Goal: Transaction & Acquisition: Purchase product/service

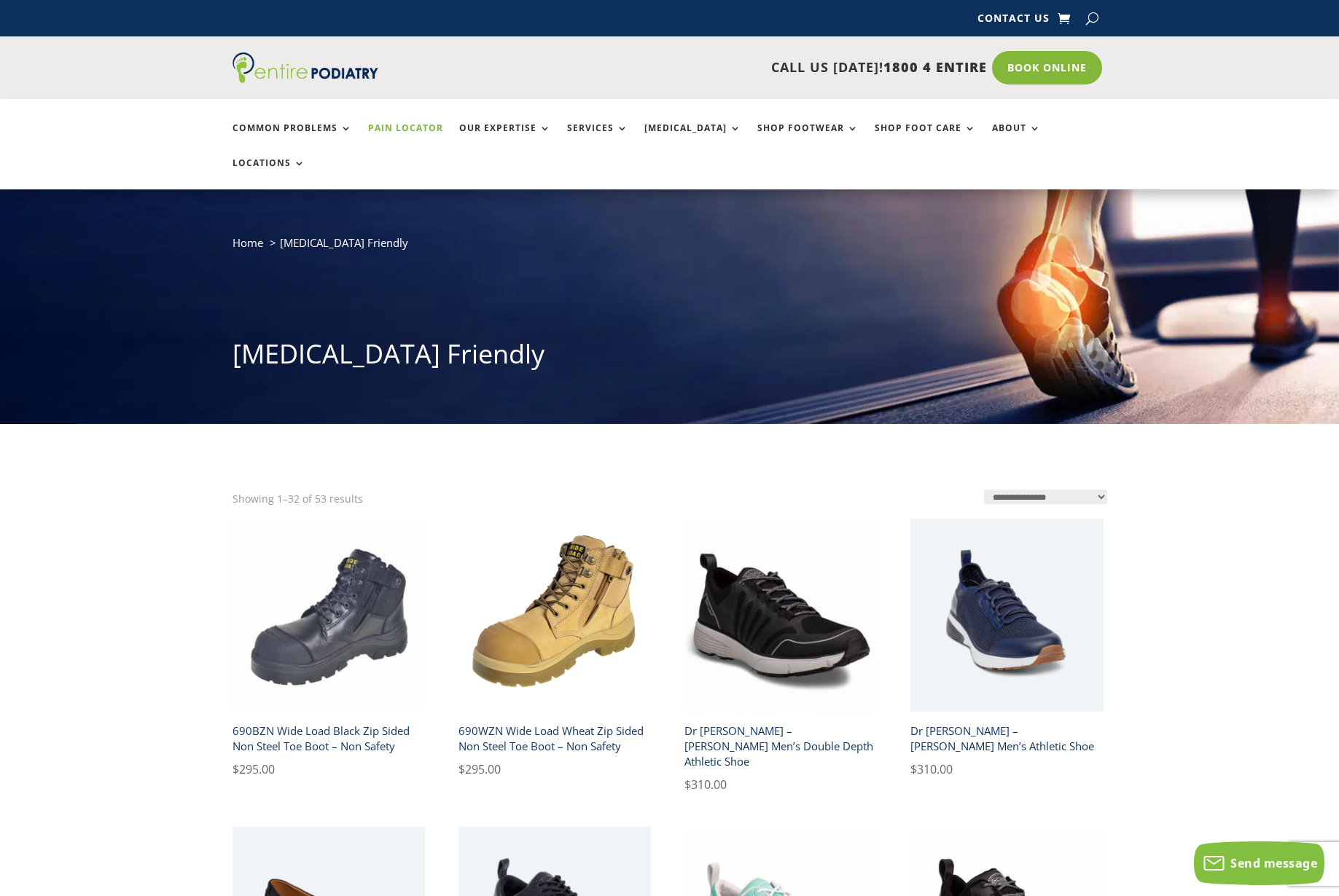
click at [400, 128] on link "Pain Locator" at bounding box center [405, 138] width 75 height 31
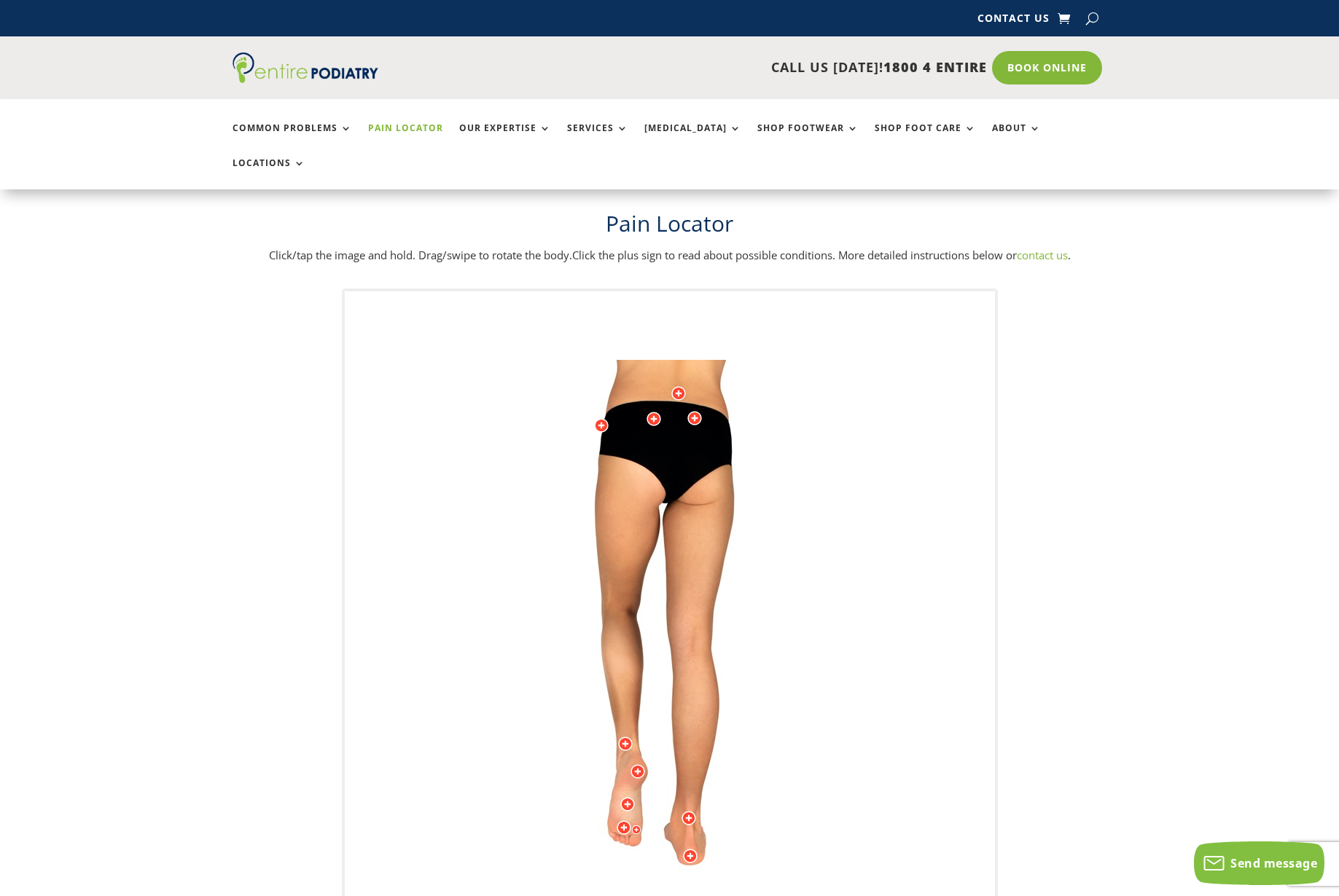
click at [618, 786] on img at bounding box center [670, 652] width 402 height 583
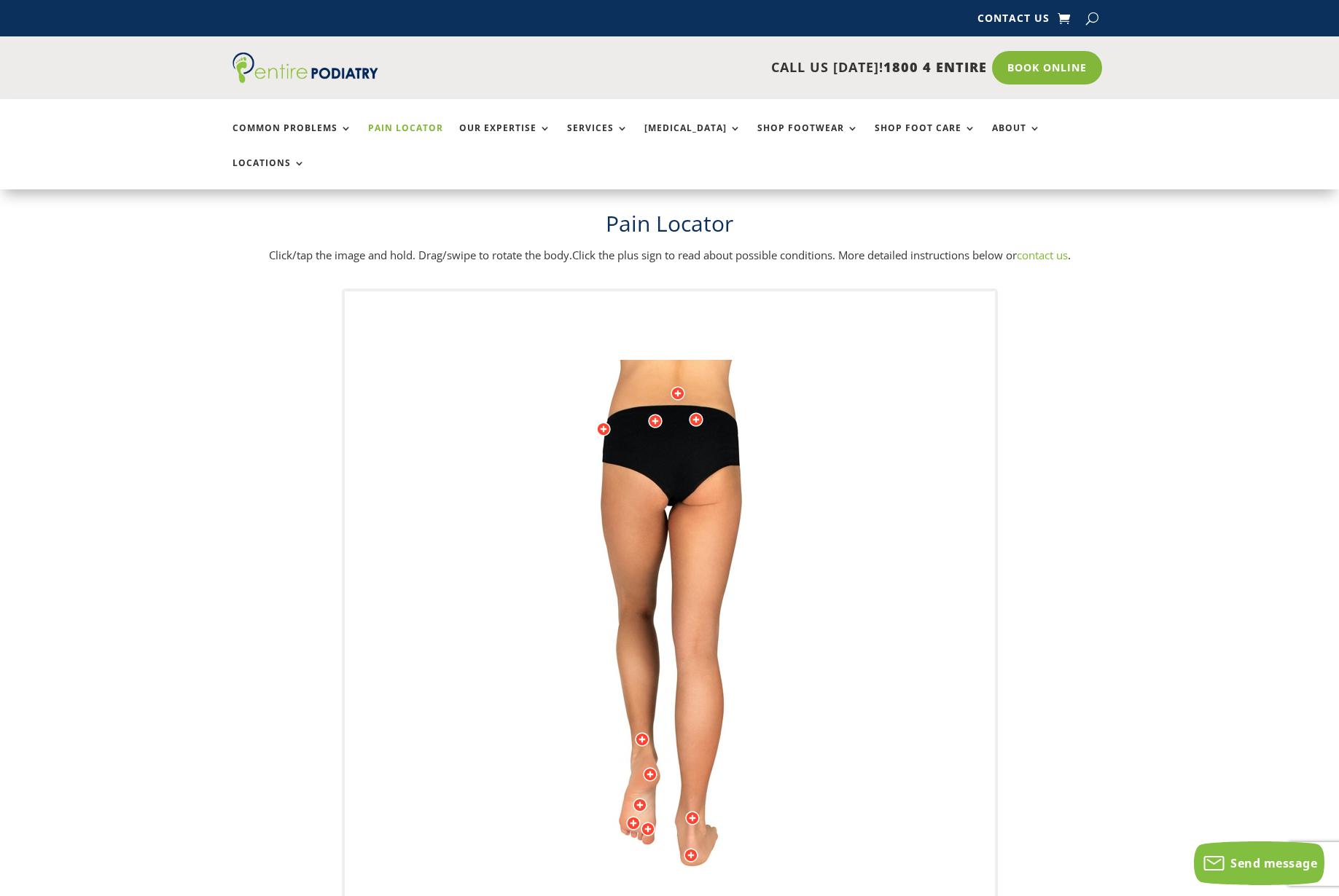
click at [632, 816] on div at bounding box center [633, 823] width 15 height 15
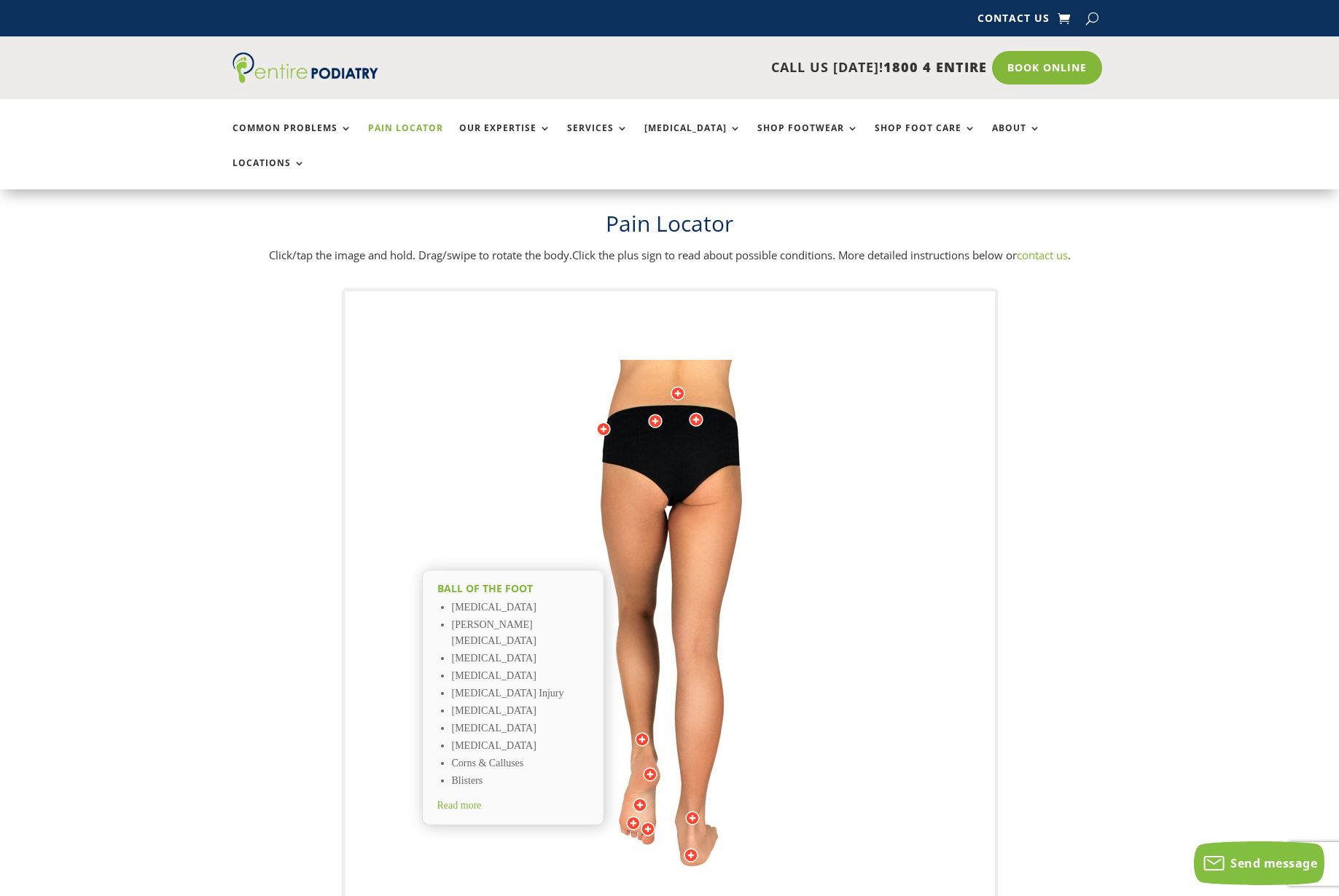
click at [508, 599] on li "[MEDICAL_DATA]" at bounding box center [519, 608] width 137 height 17
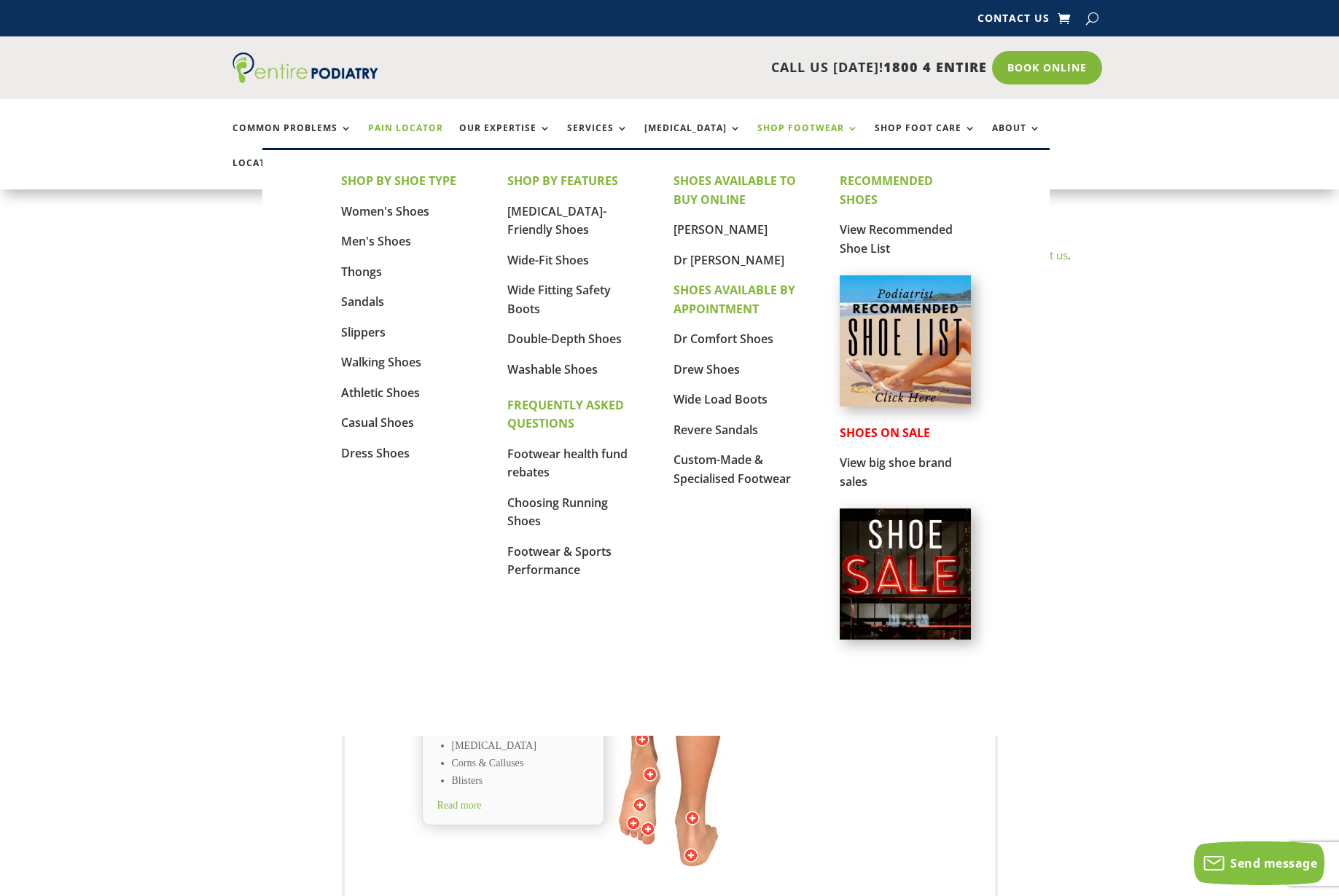
click at [783, 126] on link "Shop Footwear" at bounding box center [808, 138] width 101 height 31
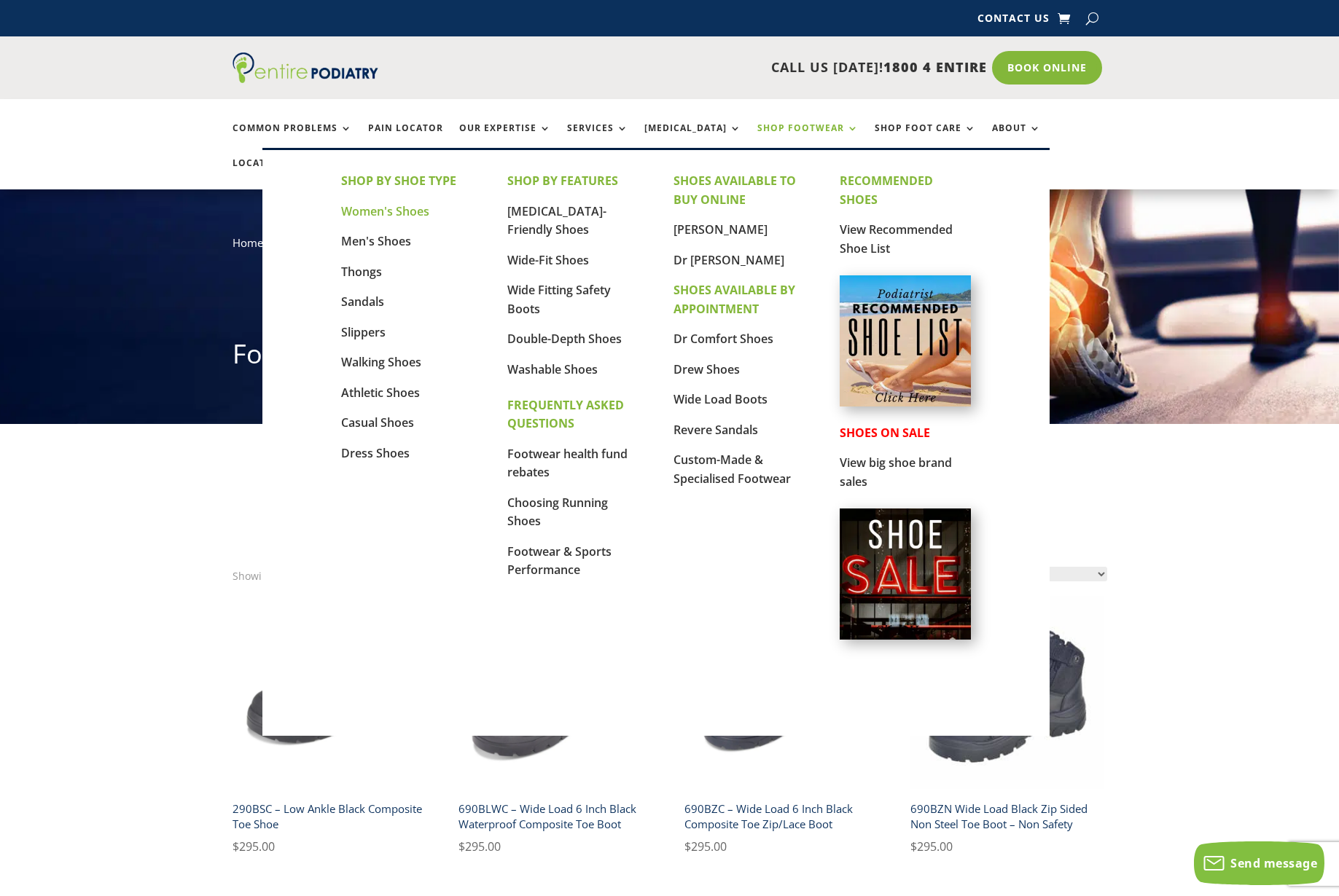
click at [413, 211] on link "Women's Shoes" at bounding box center [385, 211] width 89 height 16
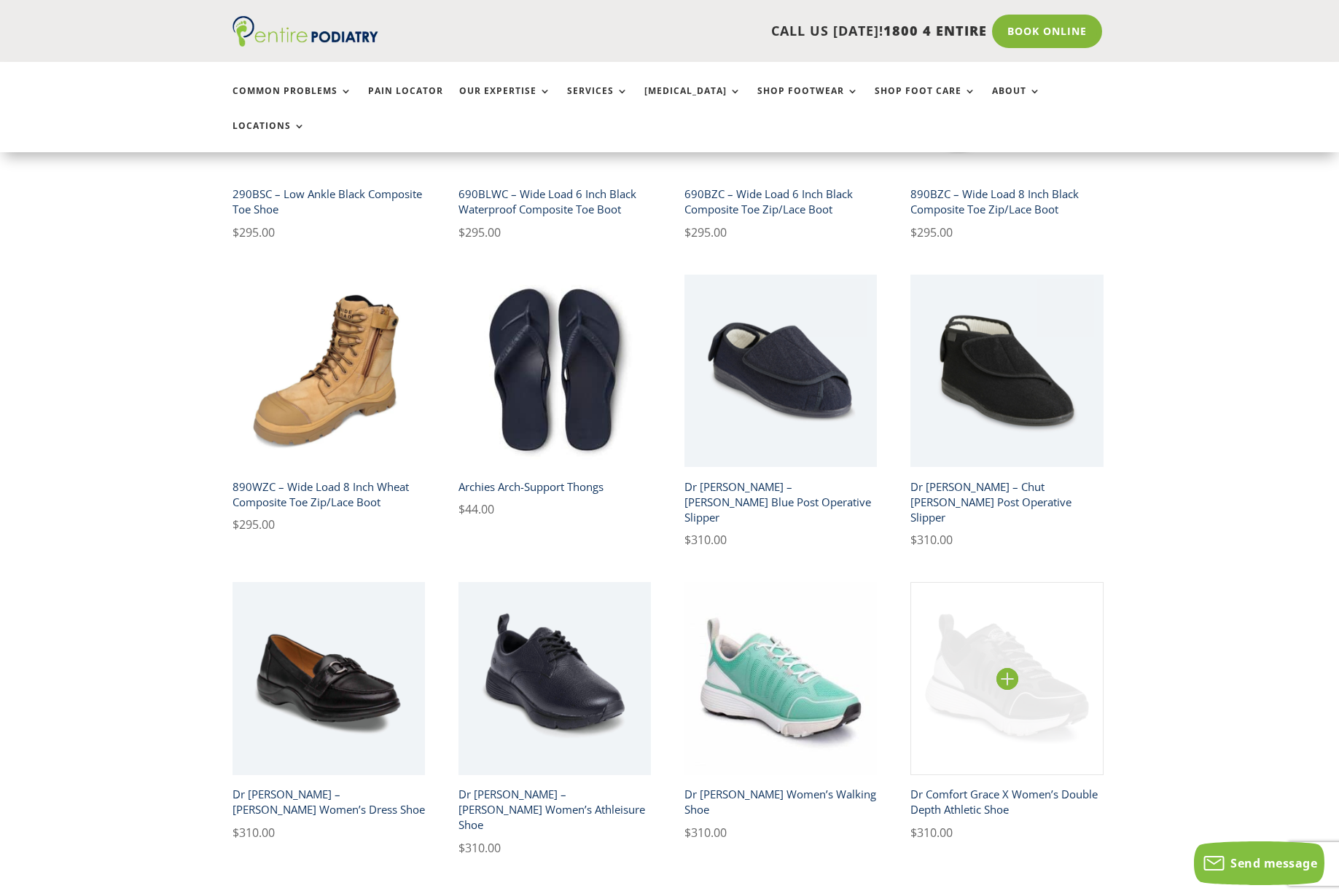
scroll to position [539, 0]
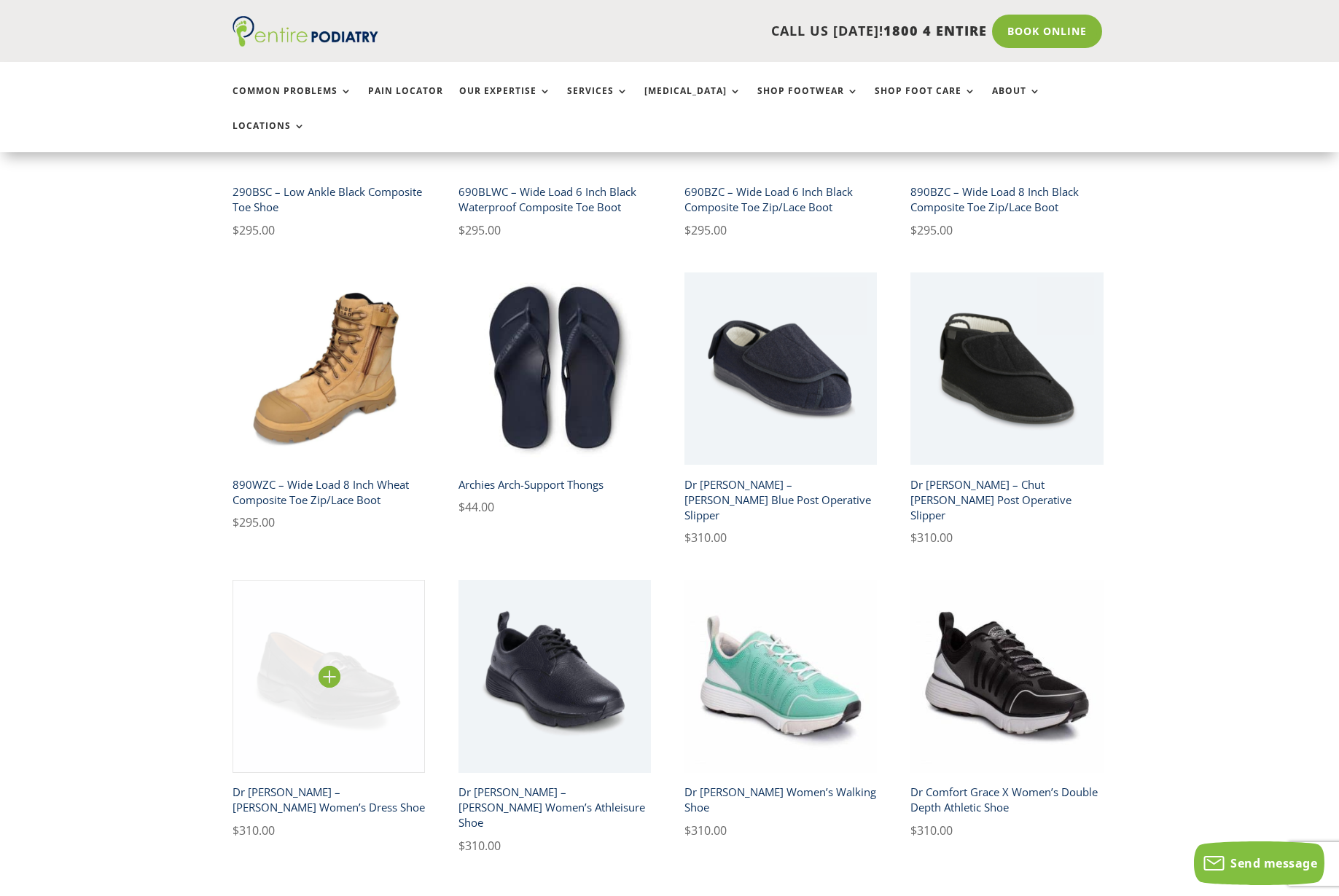
click at [370, 623] on img at bounding box center [329, 677] width 193 height 193
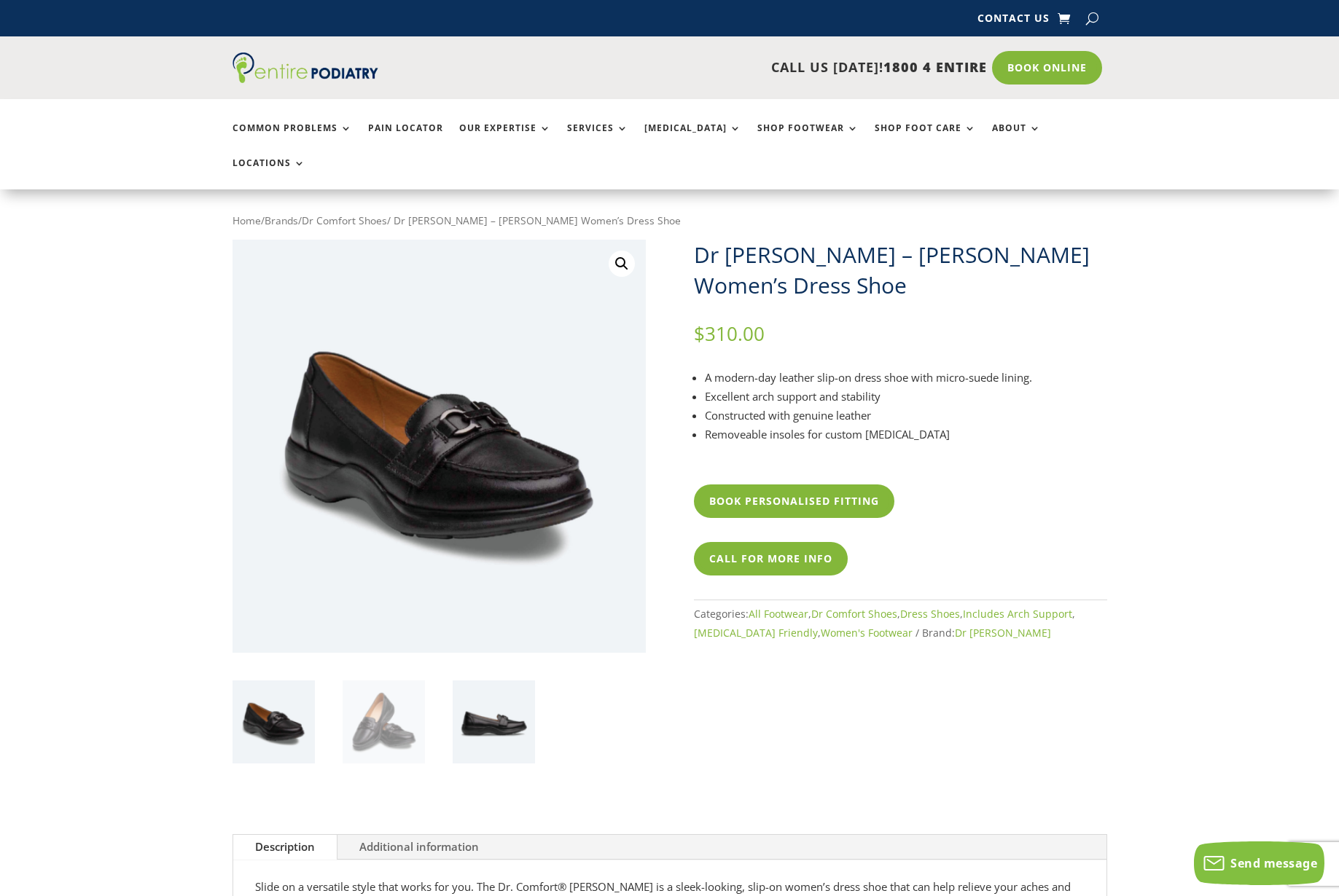
click at [489, 703] on img at bounding box center [494, 721] width 83 height 83
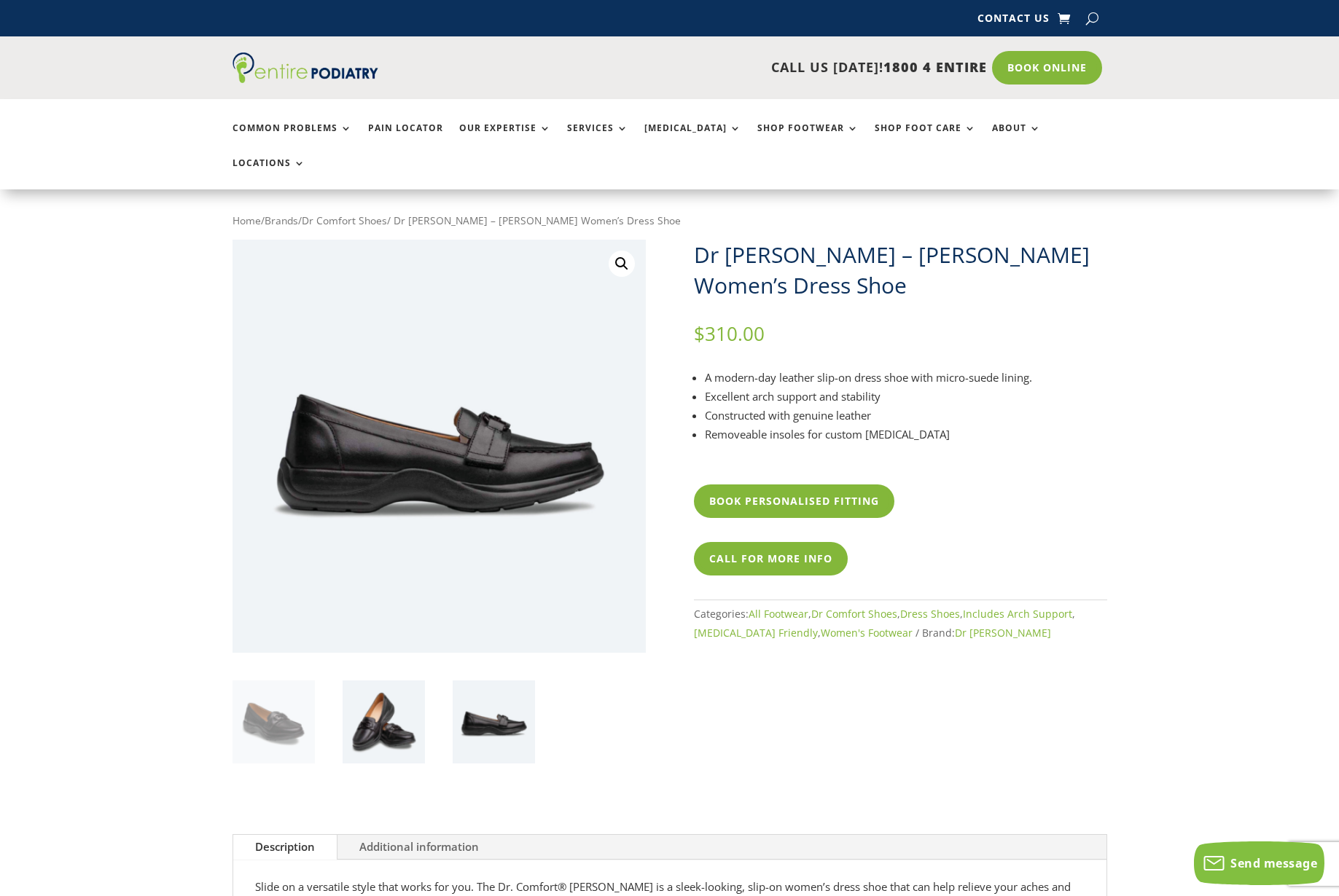
click at [363, 695] on img at bounding box center [384, 721] width 83 height 83
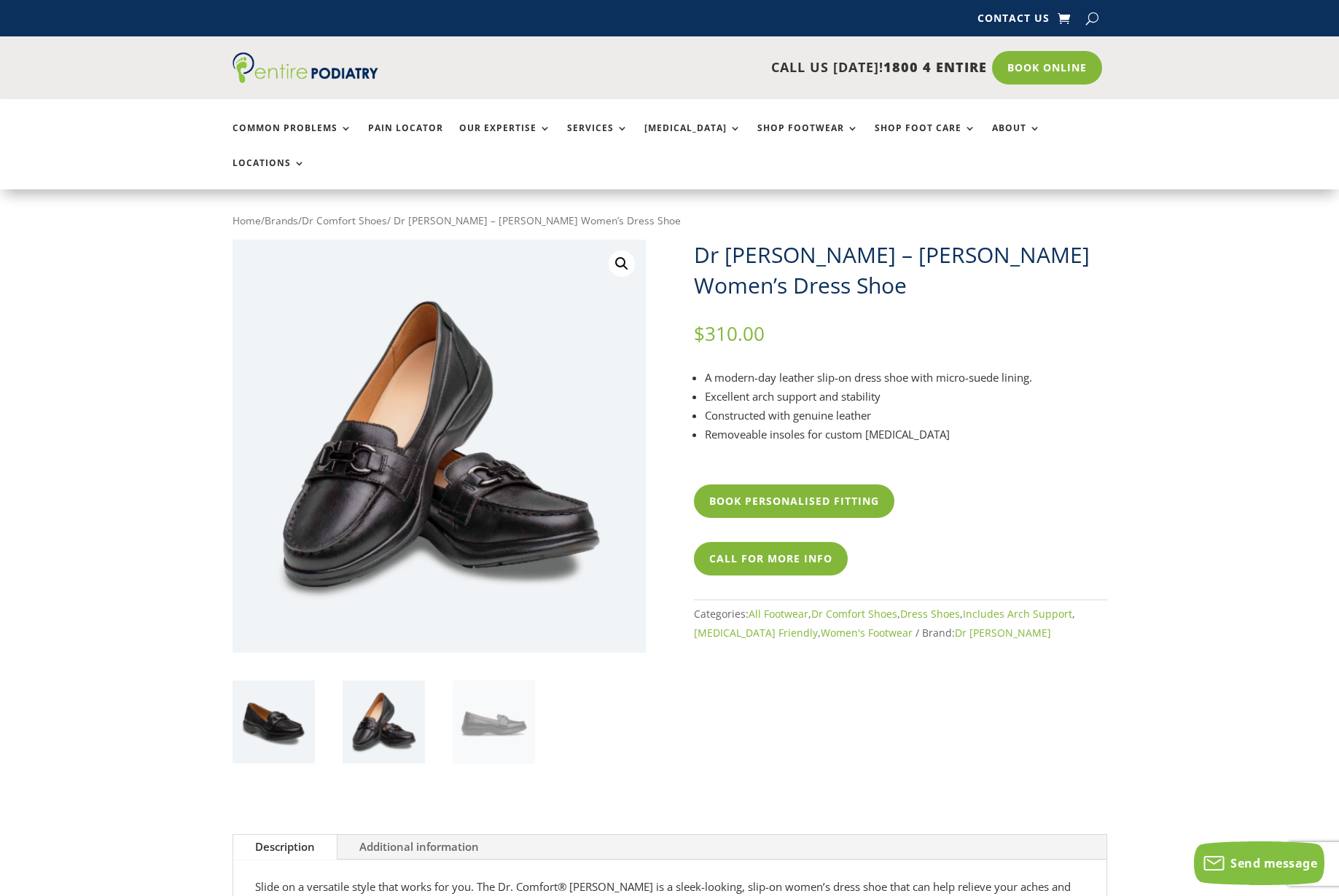
click at [243, 690] on img at bounding box center [273, 721] width 83 height 83
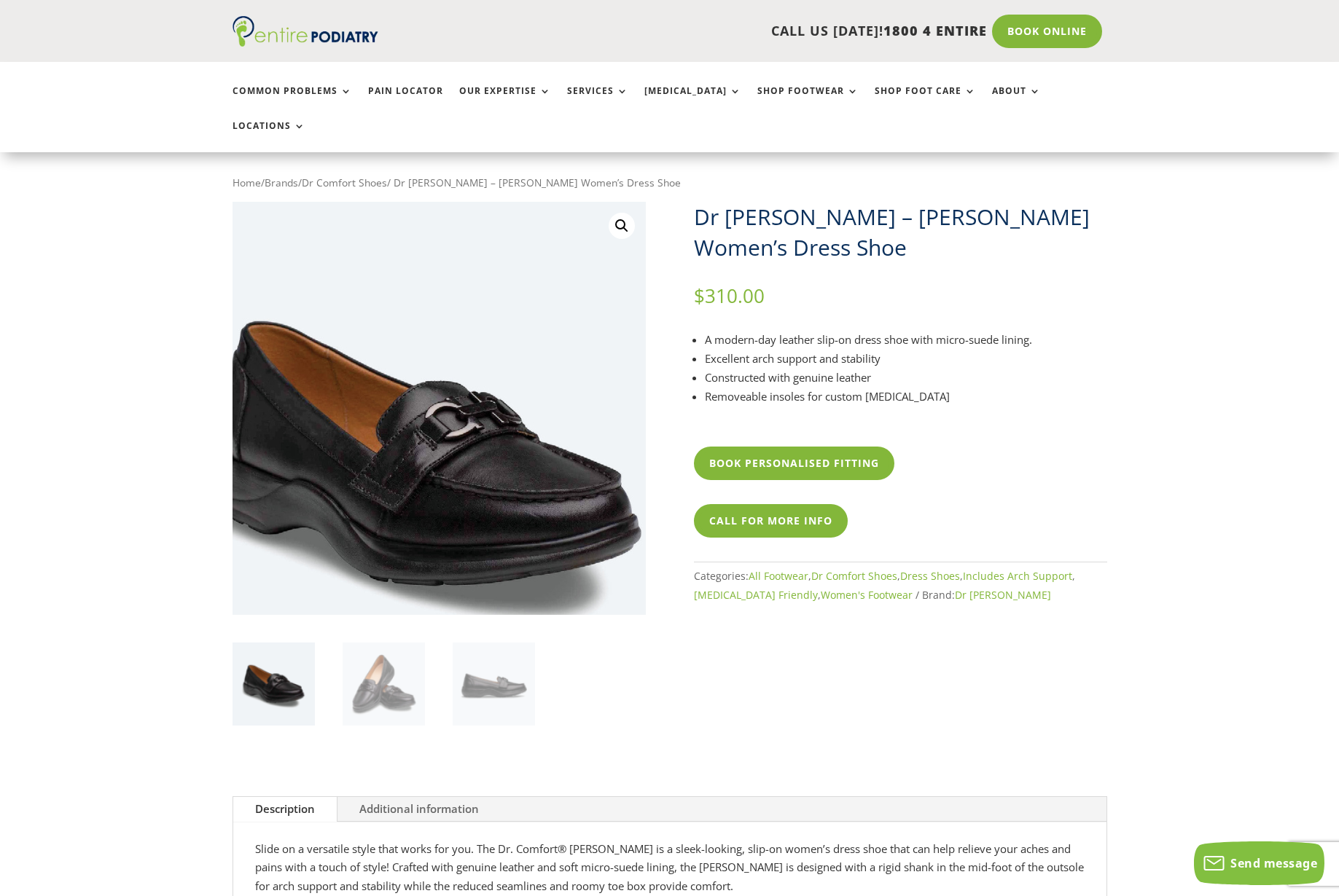
scroll to position [34, 0]
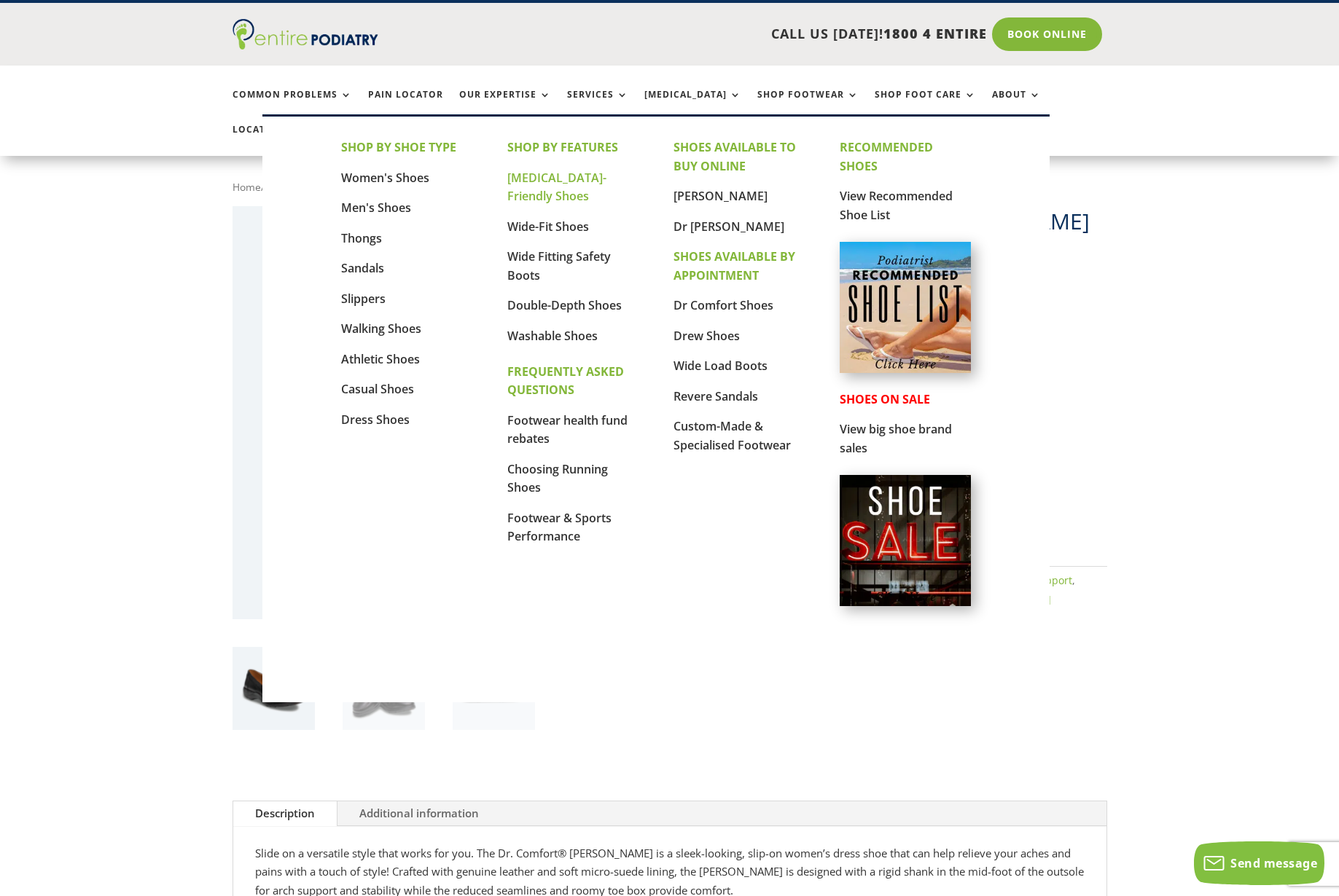
click at [567, 174] on link "[MEDICAL_DATA]-Friendly Shoes" at bounding box center [556, 187] width 99 height 35
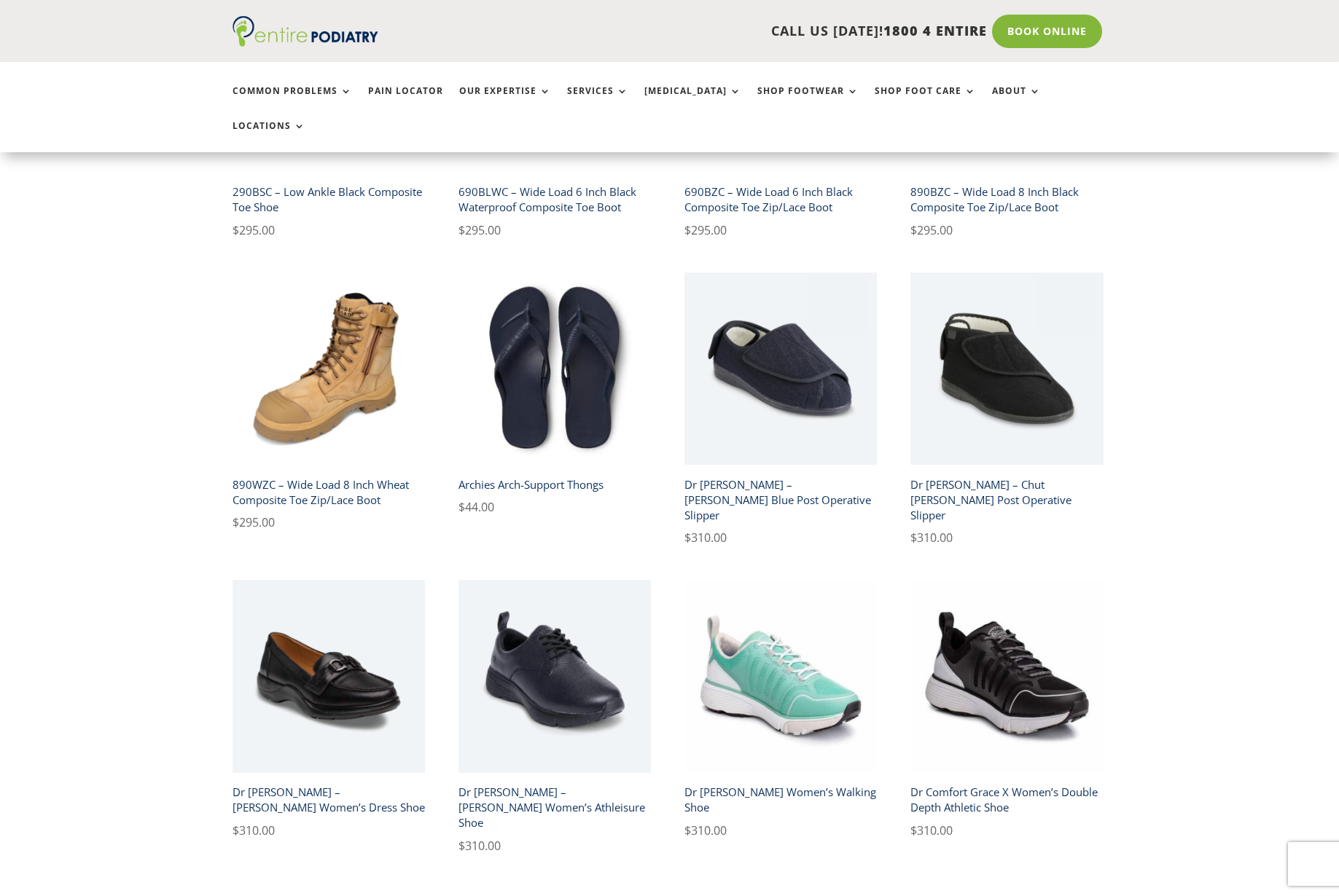
scroll to position [539, 0]
